Goal: Ask a question

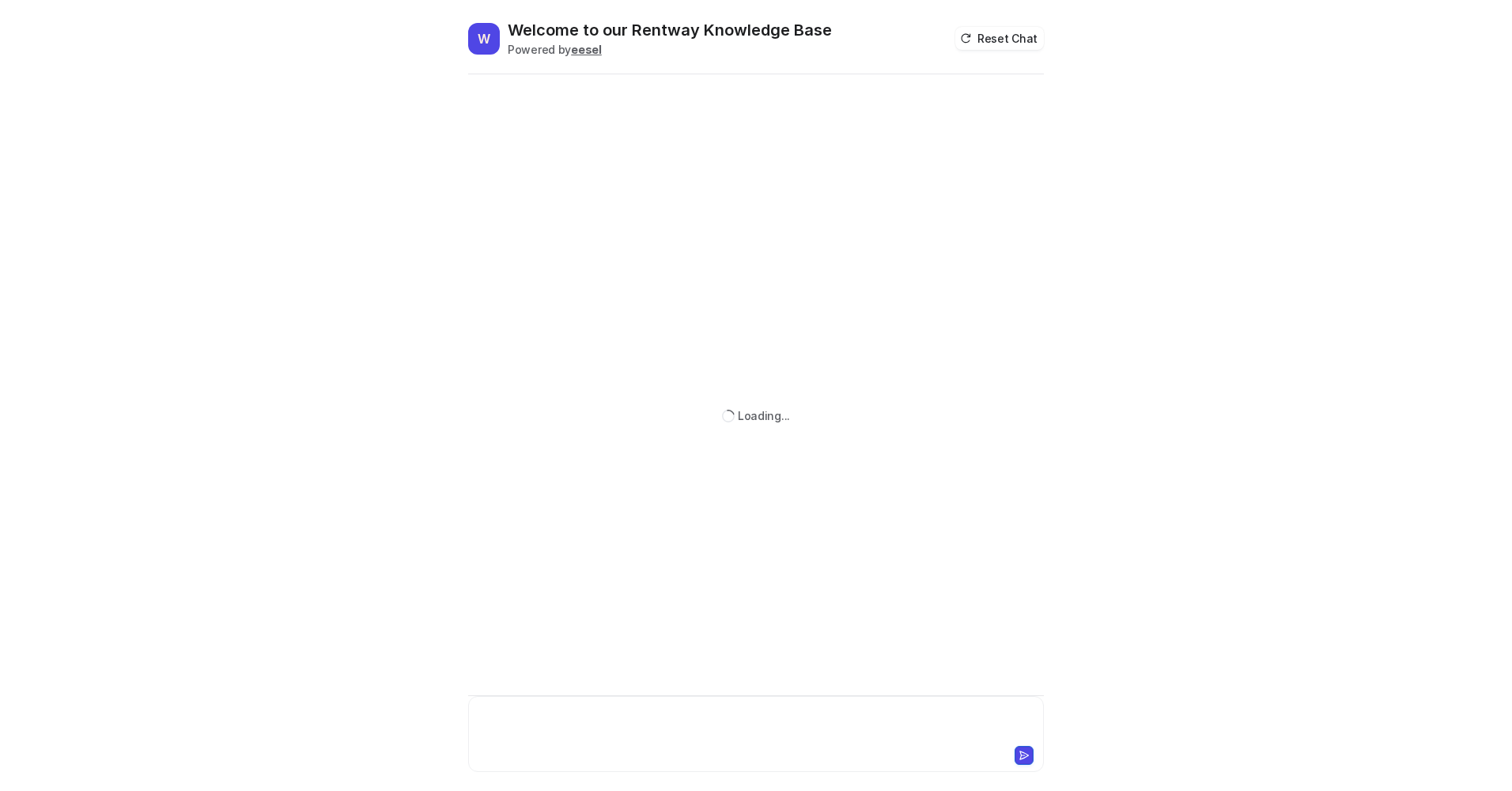
click at [622, 720] on div at bounding box center [756, 725] width 568 height 36
paste div
click at [626, 717] on div "**********" at bounding box center [756, 725] width 568 height 36
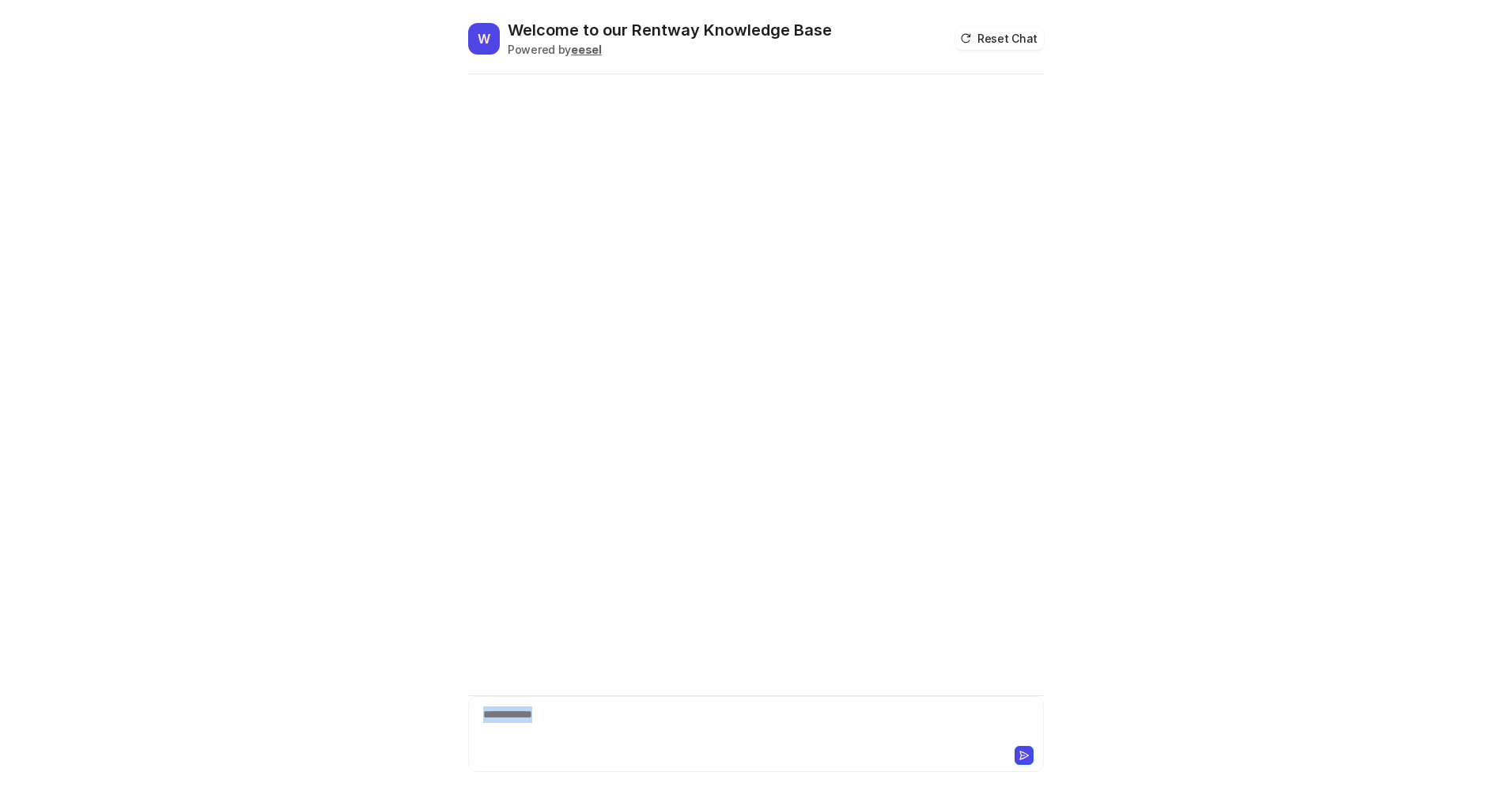
click at [627, 717] on div "**********" at bounding box center [756, 725] width 568 height 36
